Goal: Communication & Community: Ask a question

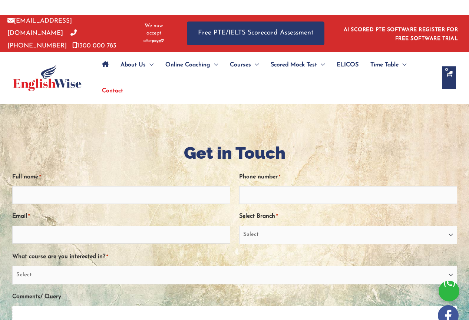
click at [73, 306] on textarea "Comments/ Query" at bounding box center [234, 317] width 445 height 22
paste textarea "[URL][DOMAIN_NAME]"
type textarea "[URL][DOMAIN_NAME]"
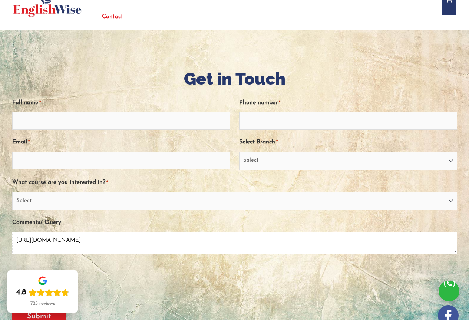
click at [78, 237] on textarea "https://rcbattery.com/" at bounding box center [234, 243] width 445 height 22
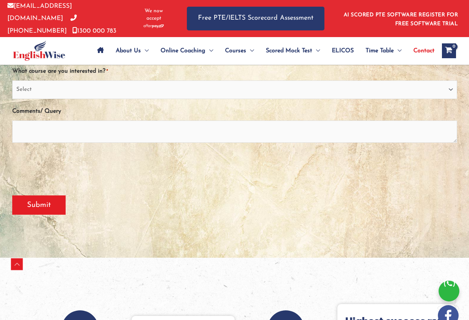
scroll to position [148, 0]
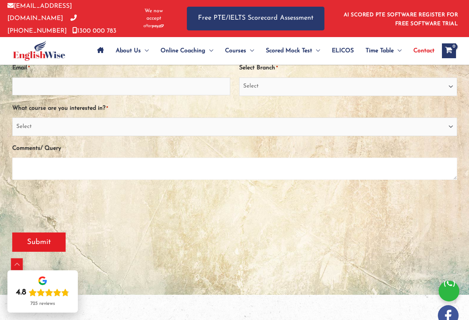
click at [67, 169] on textarea "Comments/ Query" at bounding box center [234, 169] width 445 height 22
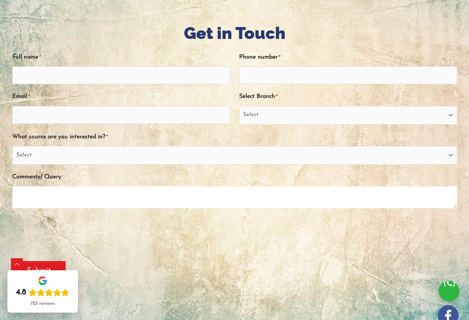
scroll to position [111, 0]
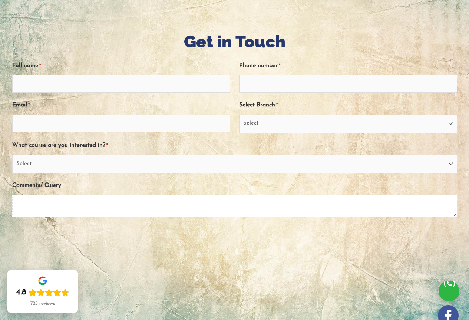
click at [61, 211] on textarea "Comments/ Query" at bounding box center [234, 206] width 445 height 22
paste textarea ""I am outreach link builder link and post sales if you are interested paid link…"
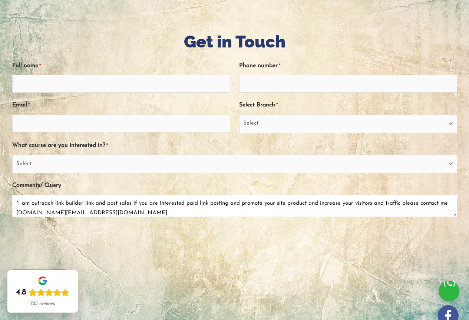
scroll to position [9, 0]
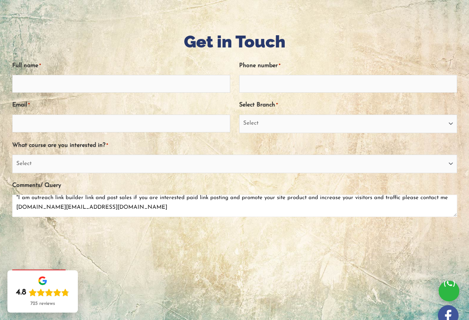
click at [95, 207] on textarea ""I am outreach link builder link and post sales if you are interested paid link…" at bounding box center [234, 206] width 445 height 22
type textarea ""I am outreach link builder link and post sales if you are interested paid link…"
click at [72, 123] on input "Email *" at bounding box center [121, 124] width 218 height 18
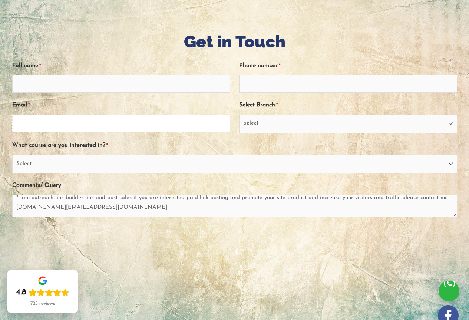
paste input "[DOMAIN_NAME][EMAIL_ADDRESS][DOMAIN_NAME]"
type input "[DOMAIN_NAME][EMAIL_ADDRESS][DOMAIN_NAME]"
click at [73, 79] on input "Full name *" at bounding box center [121, 84] width 218 height 18
